Goal: Information Seeking & Learning: Understand process/instructions

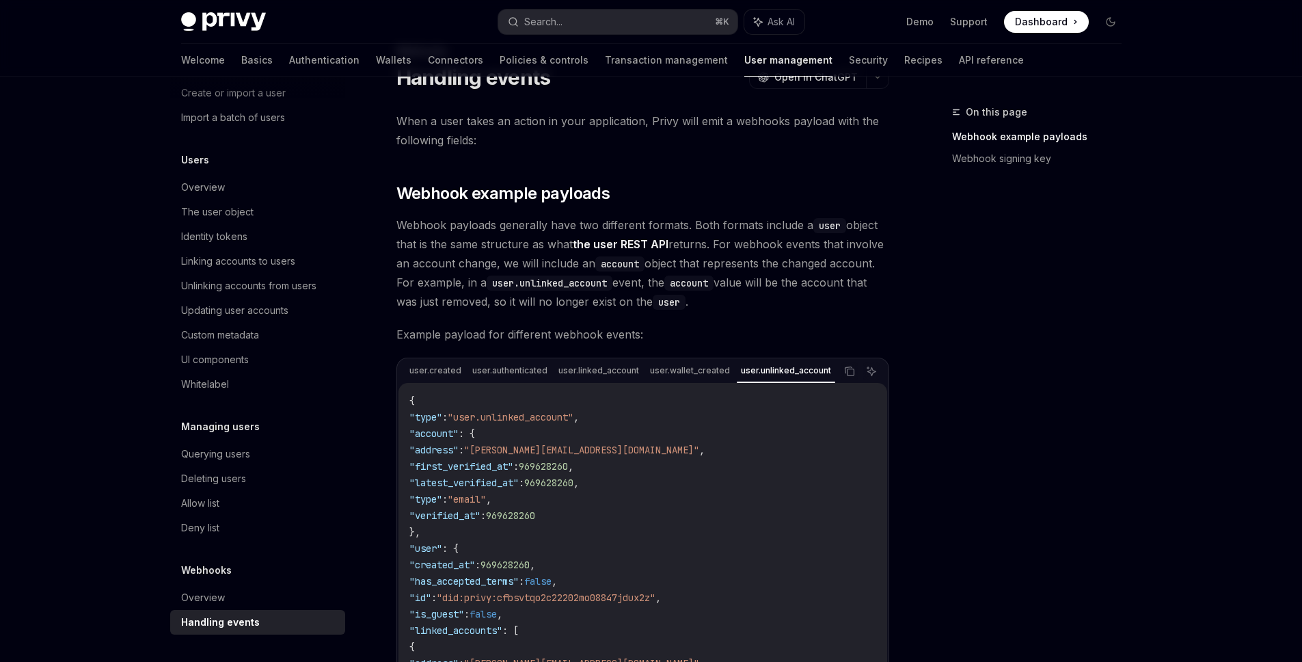
click at [720, 258] on span "Webhook payloads generally have two different formats. Both formats include a u…" at bounding box center [642, 263] width 493 height 96
click at [243, 597] on div "Overview" at bounding box center [259, 597] width 156 height 16
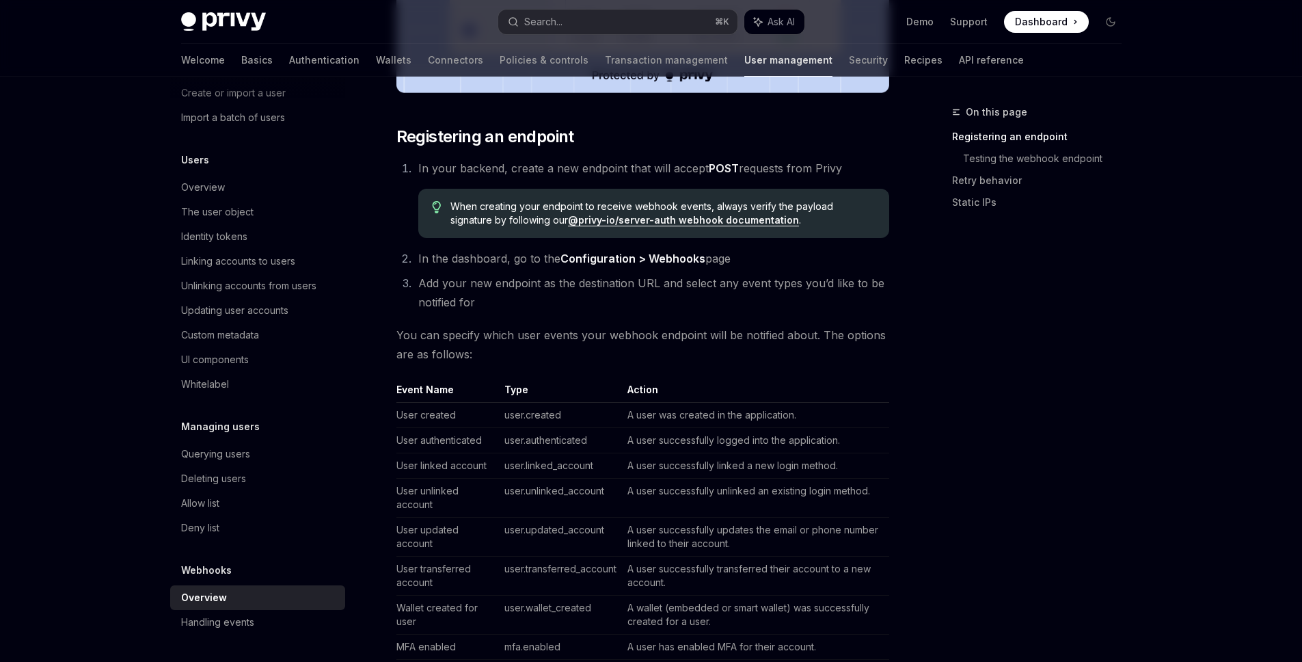
scroll to position [571, 0]
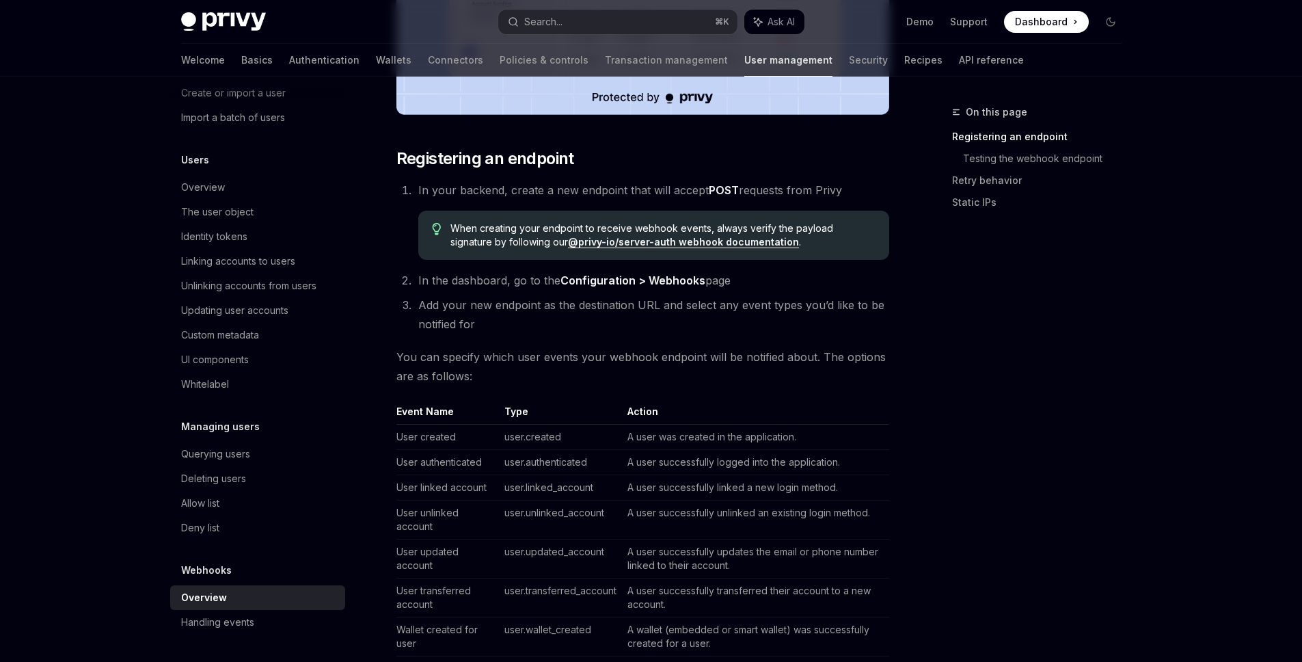
click at [738, 298] on span "Add your new endpoint as the destination URL and select any event types you’d l…" at bounding box center [651, 314] width 466 height 33
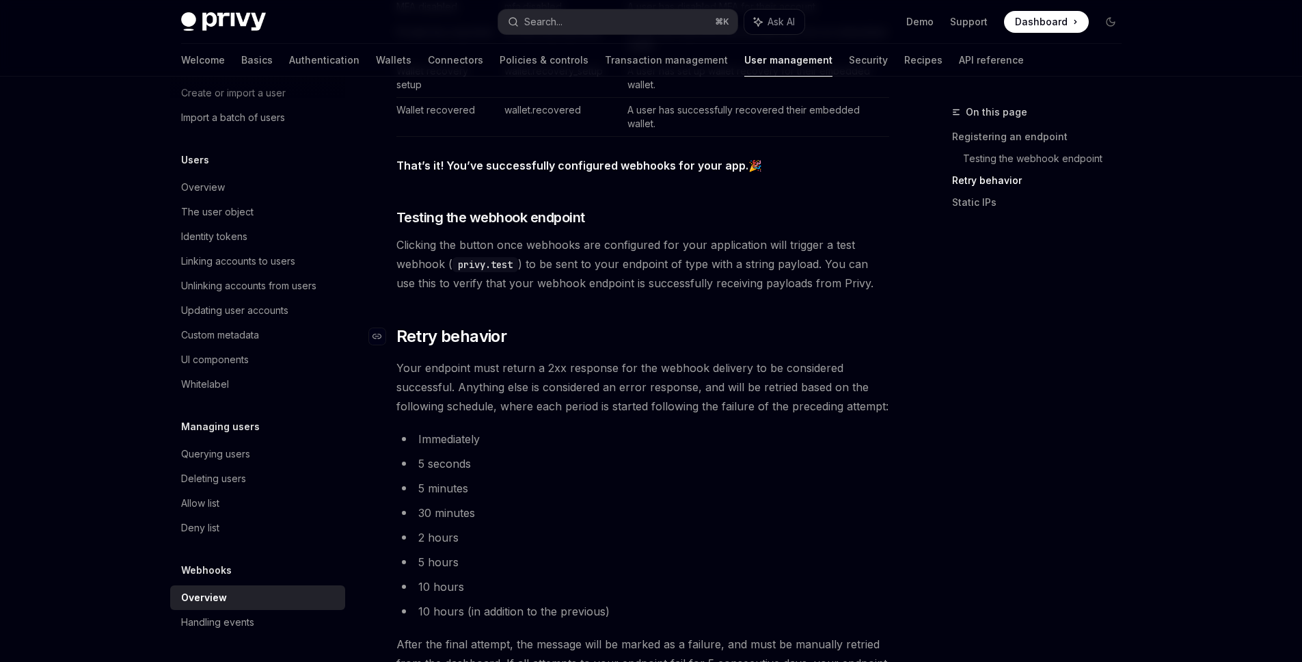
scroll to position [1274, 0]
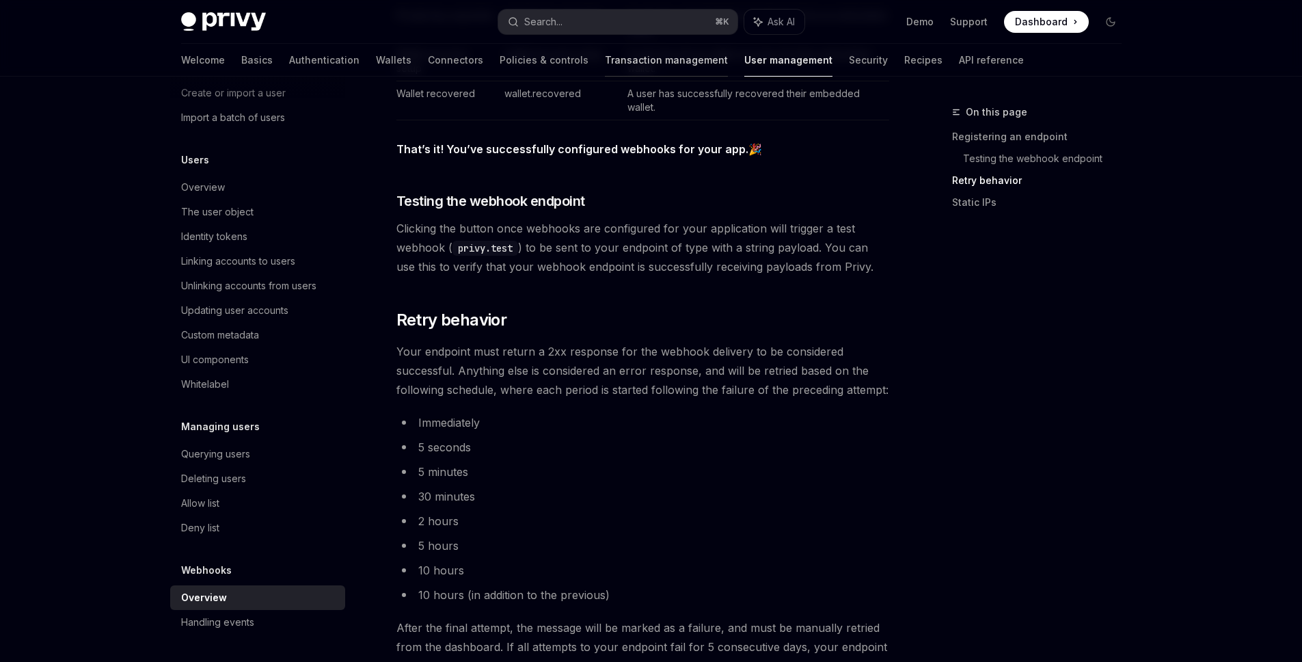
click at [605, 59] on link "Transaction management" at bounding box center [666, 60] width 123 height 33
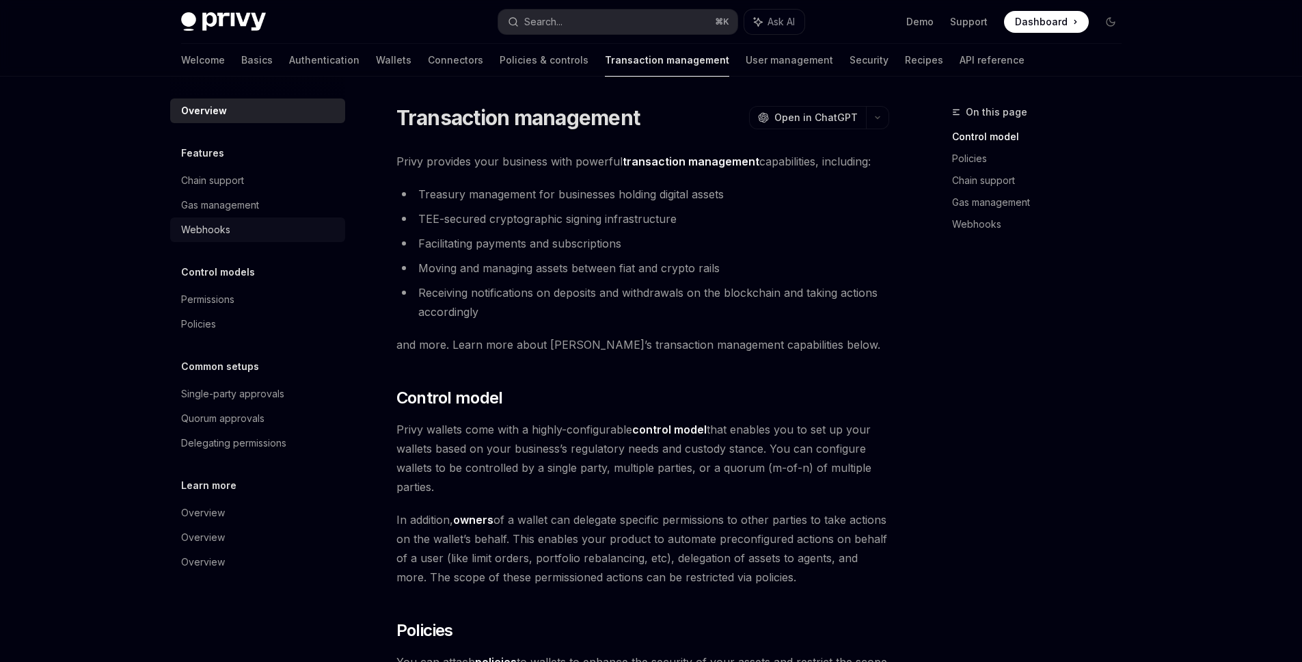
click at [281, 232] on div "Webhooks" at bounding box center [259, 229] width 156 height 16
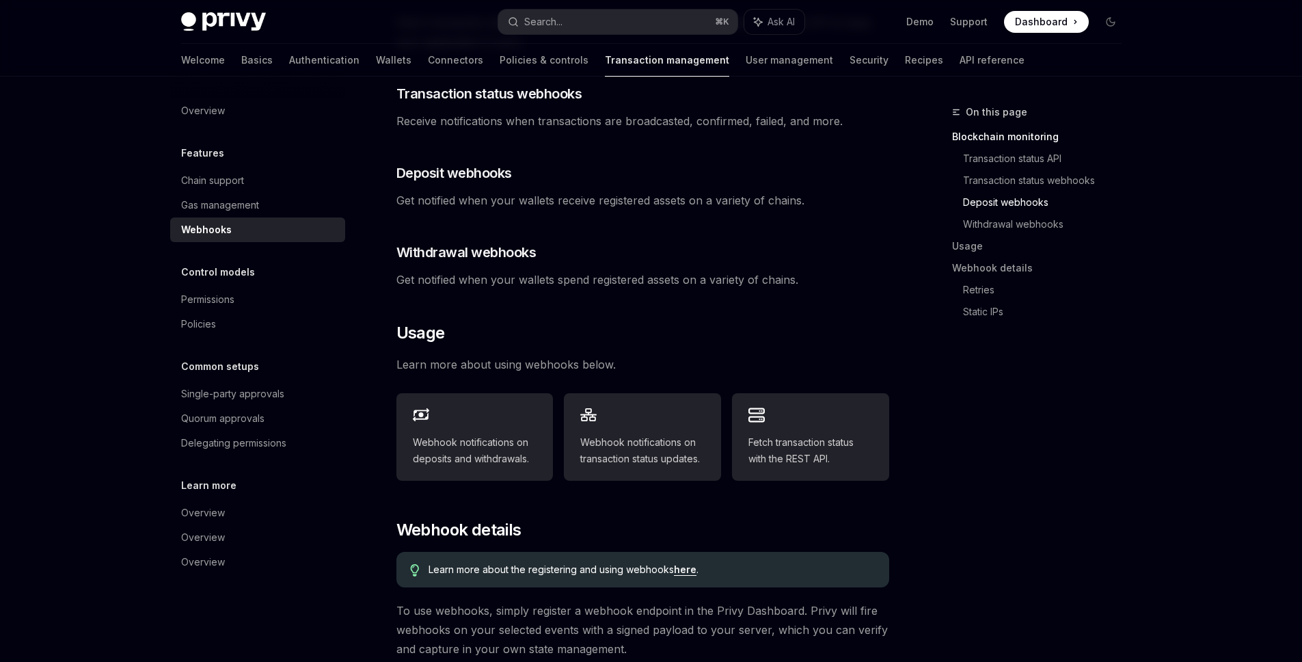
scroll to position [552, 0]
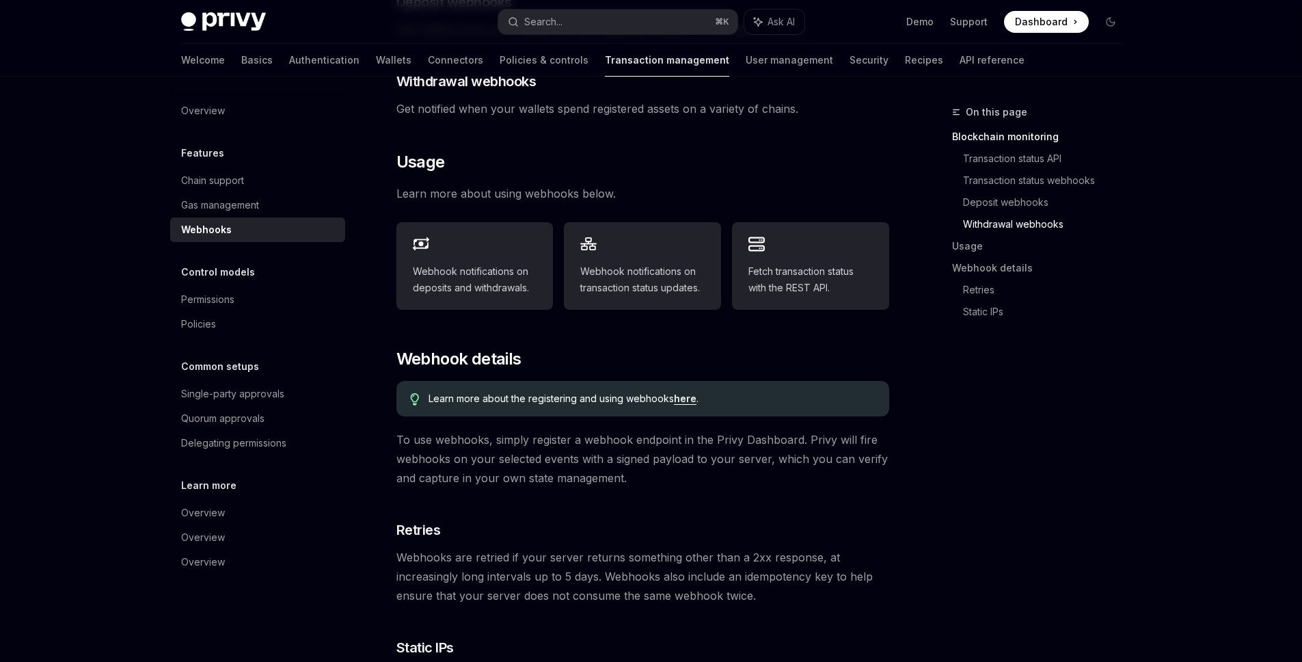
click at [691, 392] on link "here" at bounding box center [685, 398] width 23 height 12
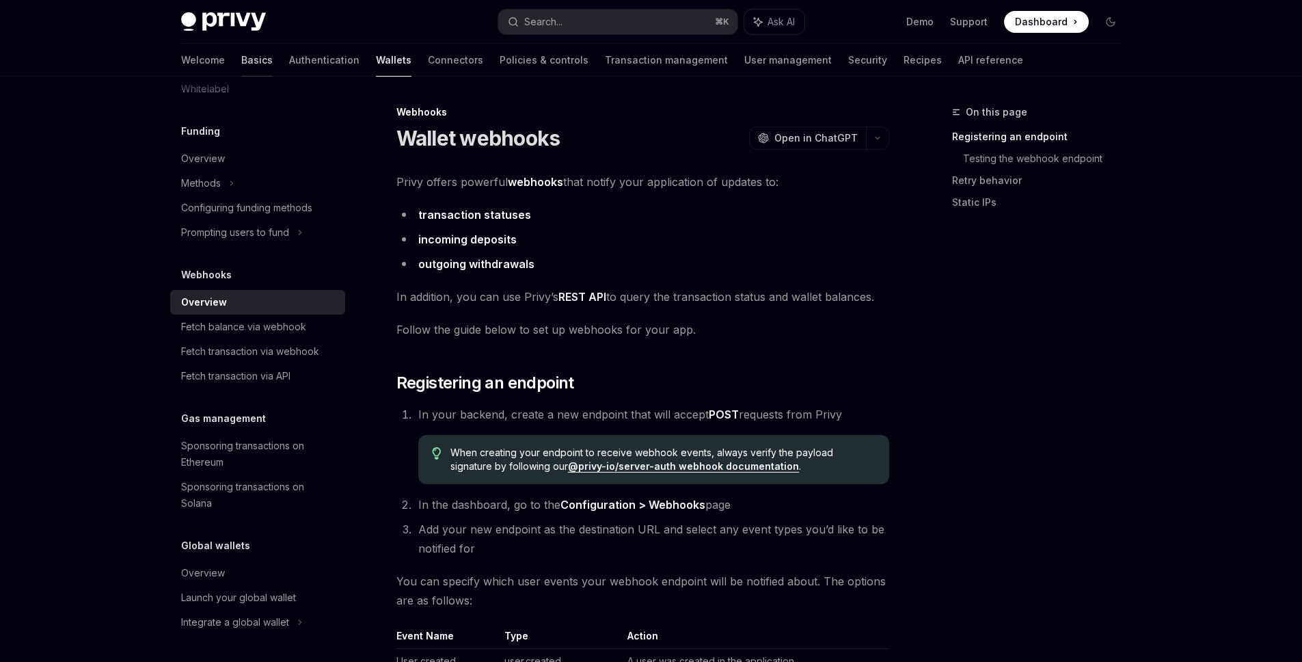
click at [241, 50] on link "Basics" at bounding box center [256, 60] width 31 height 33
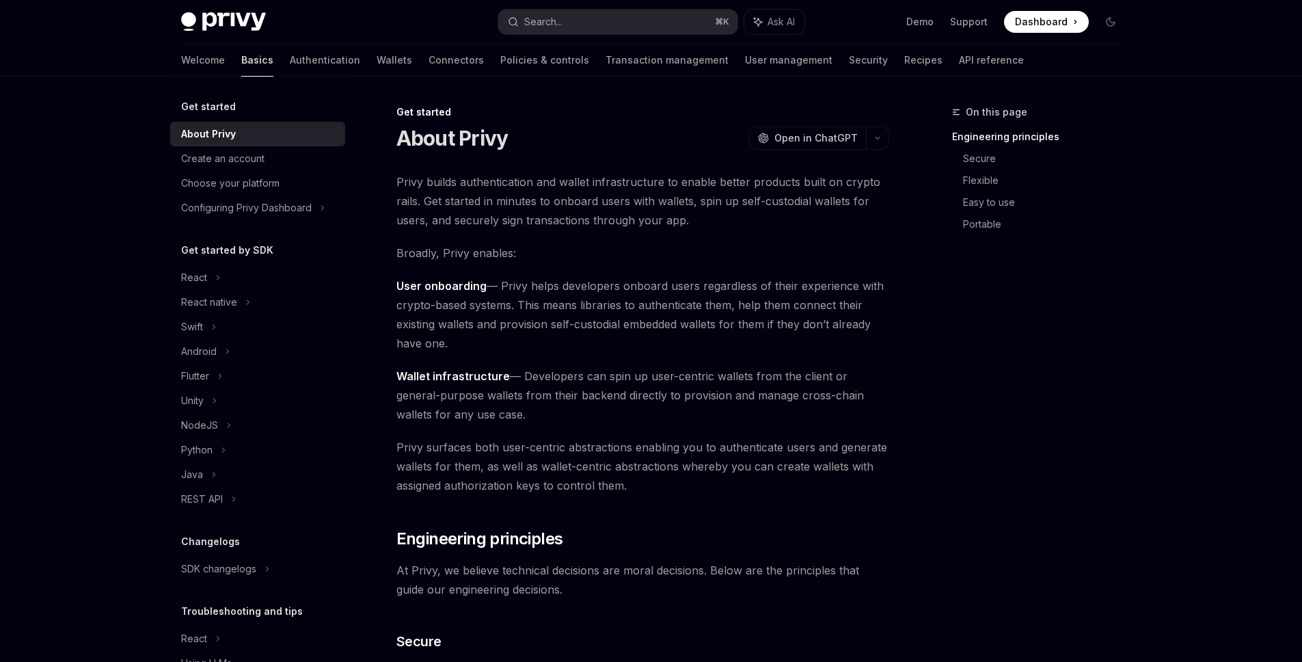
click at [241, 61] on link "Basics" at bounding box center [257, 60] width 32 height 33
click at [377, 53] on link "Wallets" at bounding box center [395, 60] width 36 height 33
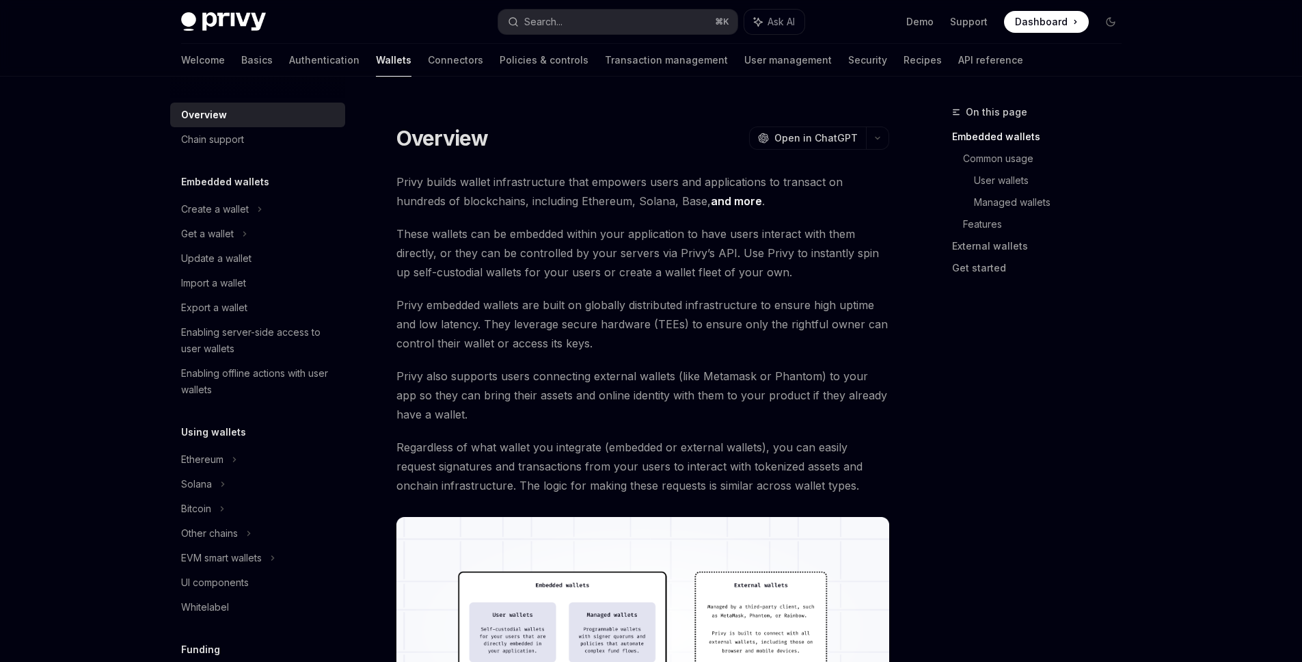
scroll to position [291, 0]
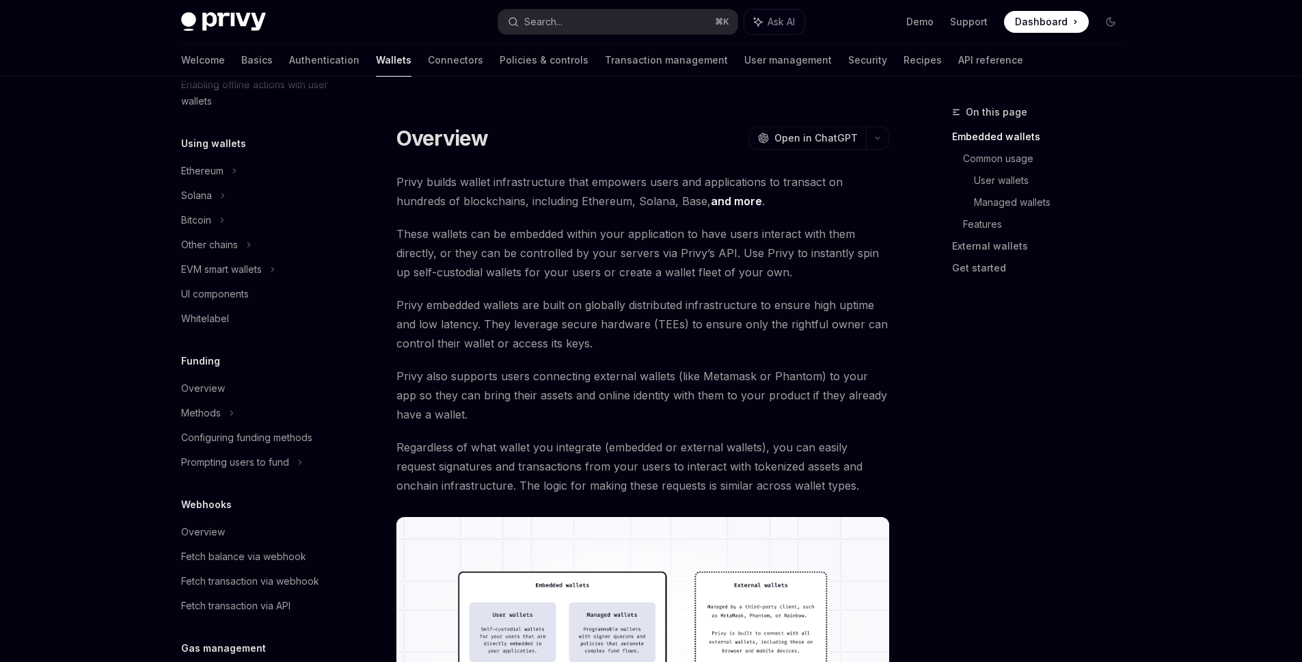
click at [241, 500] on div "Webhooks" at bounding box center [257, 504] width 175 height 16
click at [208, 527] on div "Overview" at bounding box center [203, 532] width 44 height 16
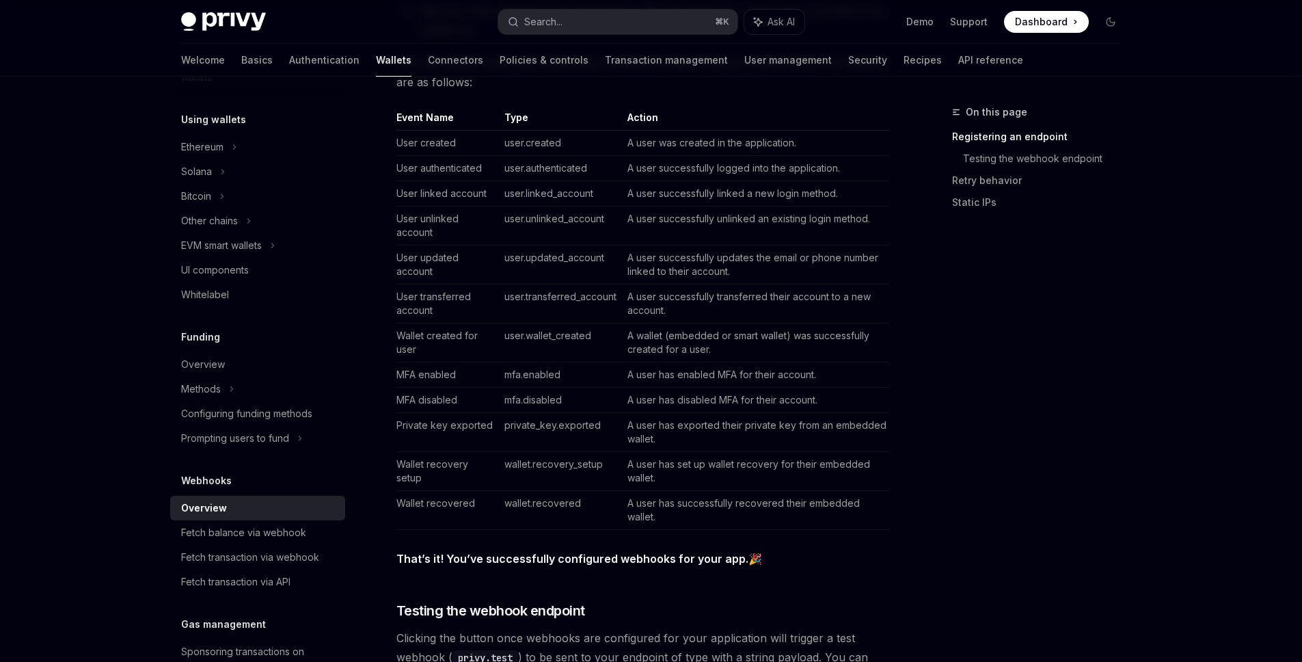
scroll to position [502, 0]
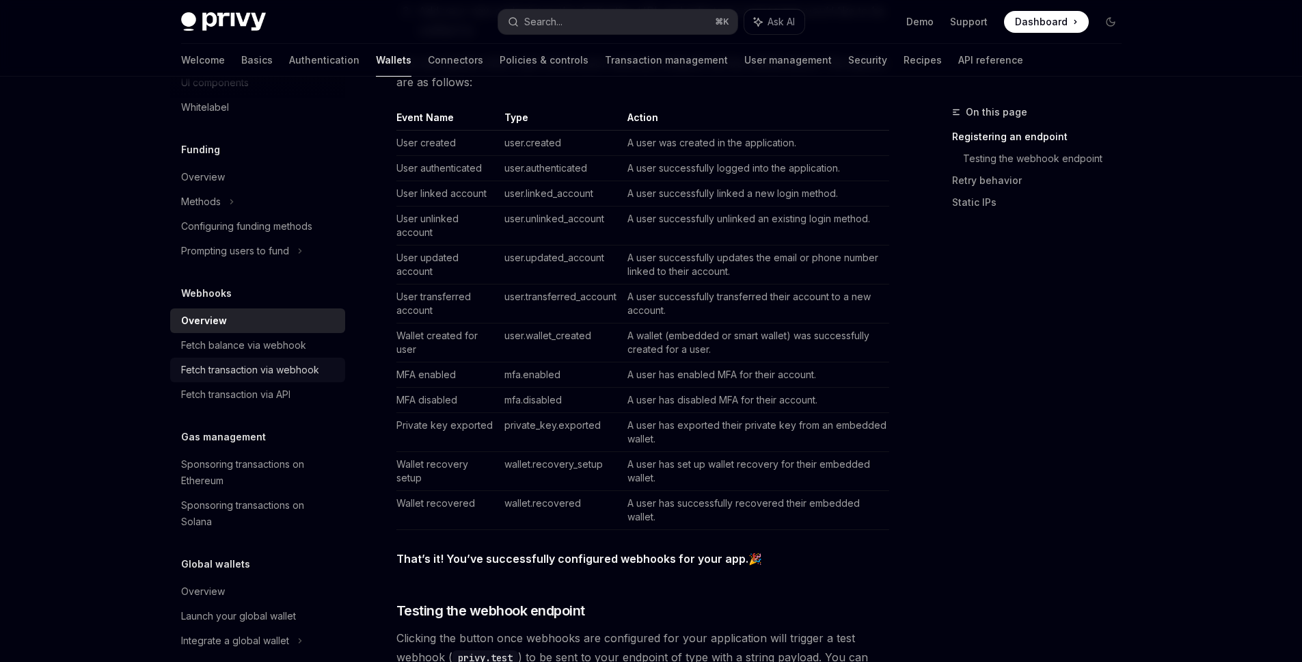
click at [275, 375] on div "Fetch transaction via webhook" at bounding box center [250, 370] width 138 height 16
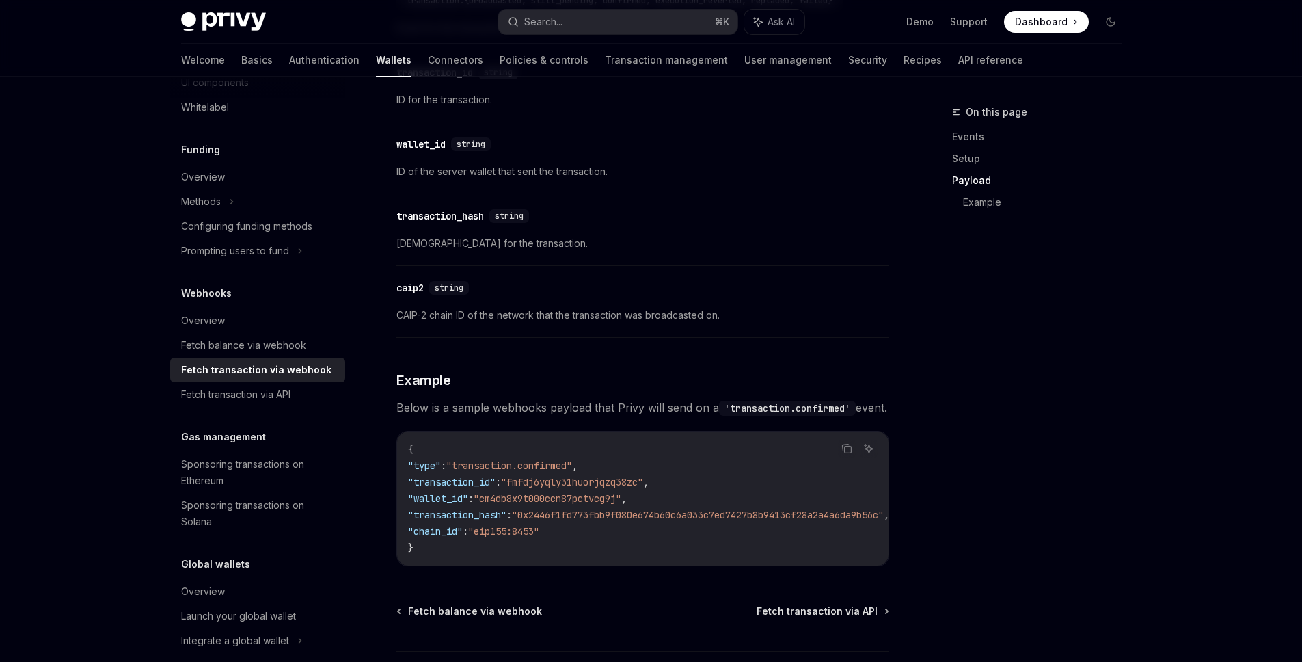
scroll to position [1105, 0]
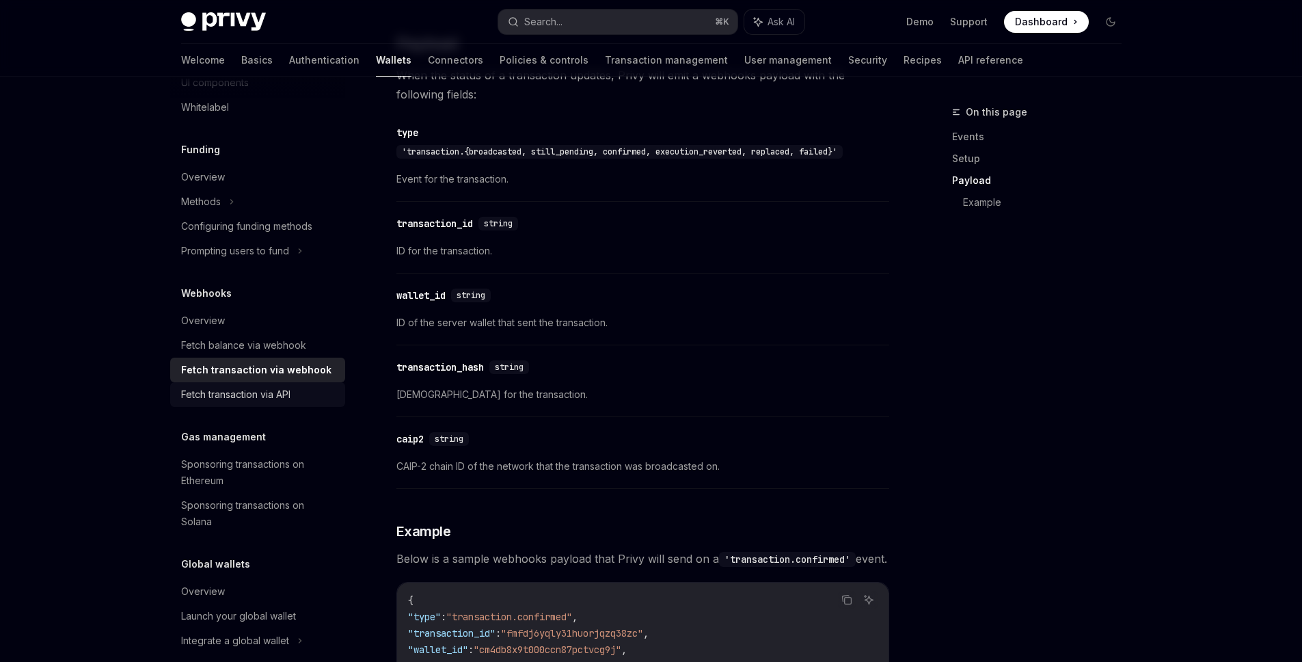
click at [288, 396] on div "Fetch transaction via API" at bounding box center [235, 394] width 109 height 16
type textarea "*"
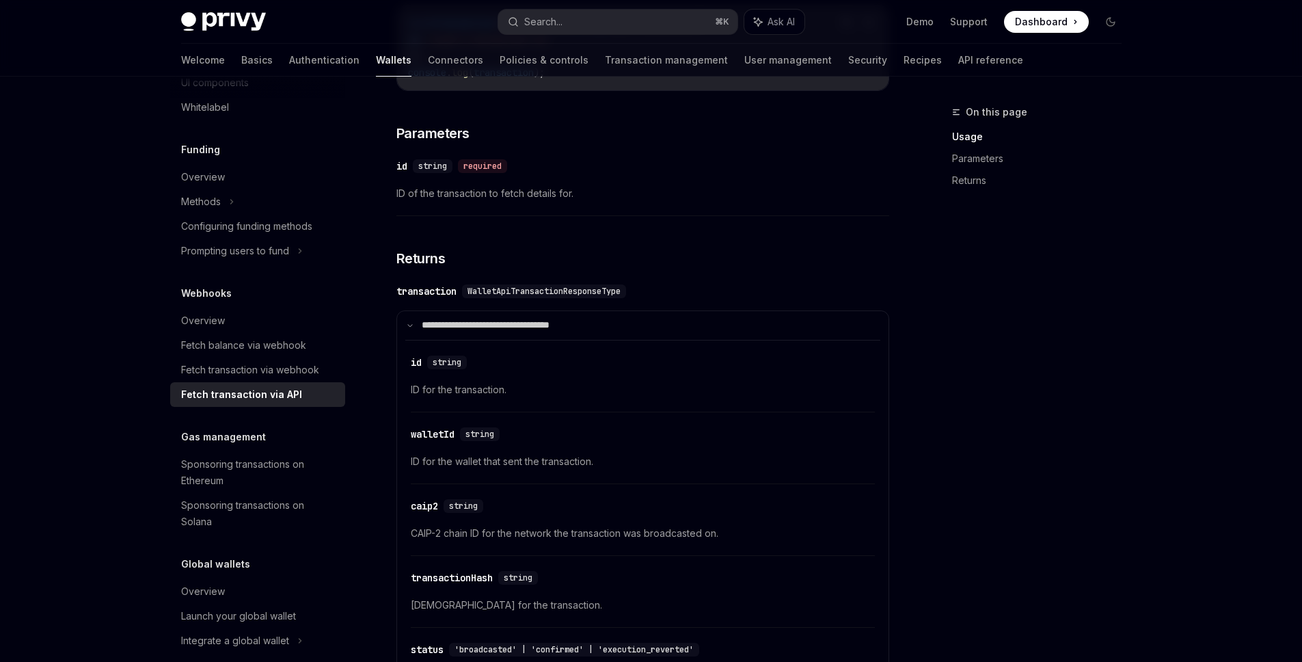
scroll to position [896, 0]
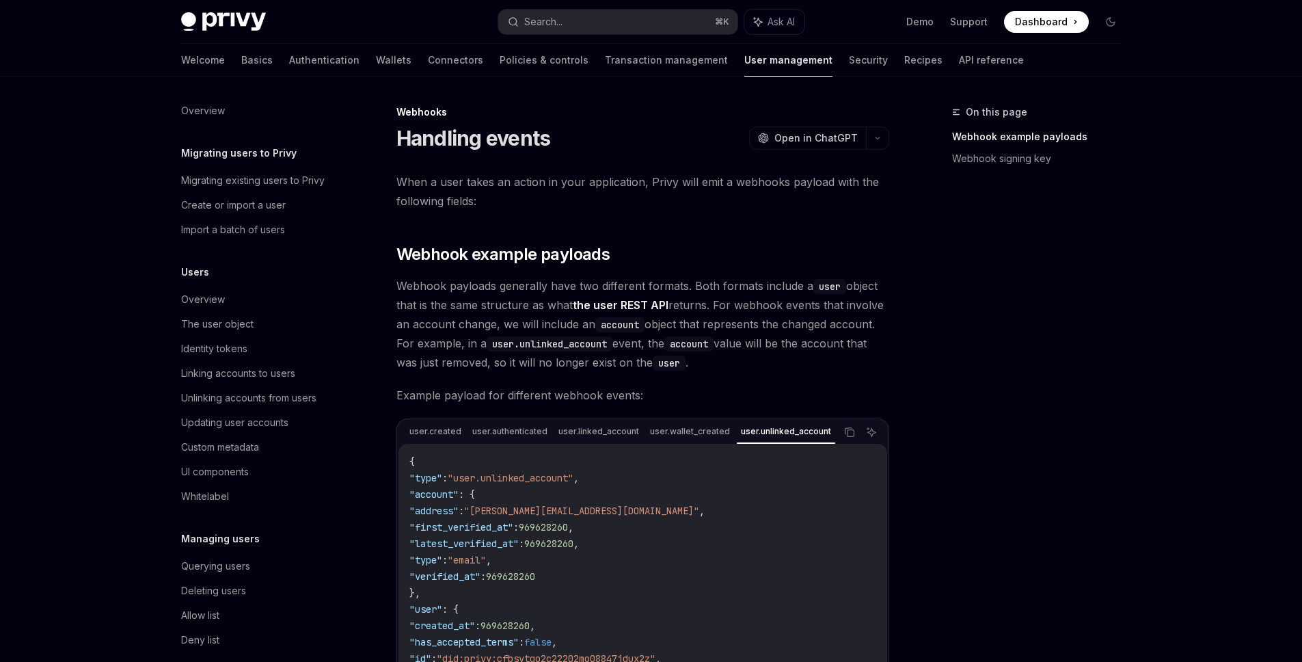
scroll to position [112, 0]
